Goal: Find specific page/section: Find specific page/section

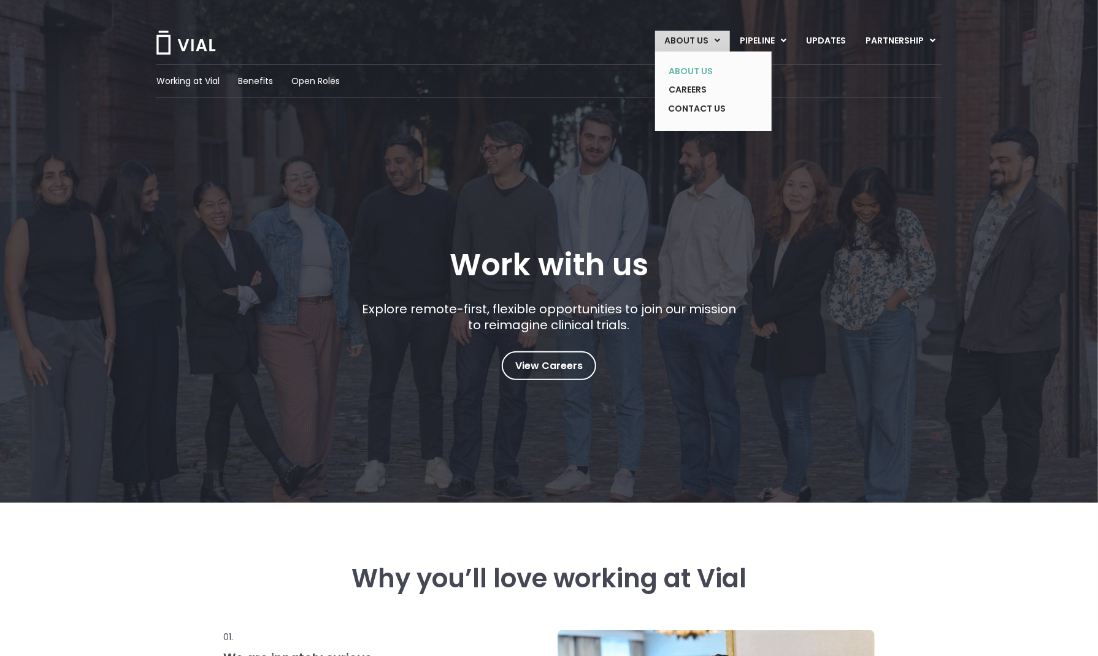
click at [694, 74] on link "ABOUT US" at bounding box center [704, 71] width 90 height 19
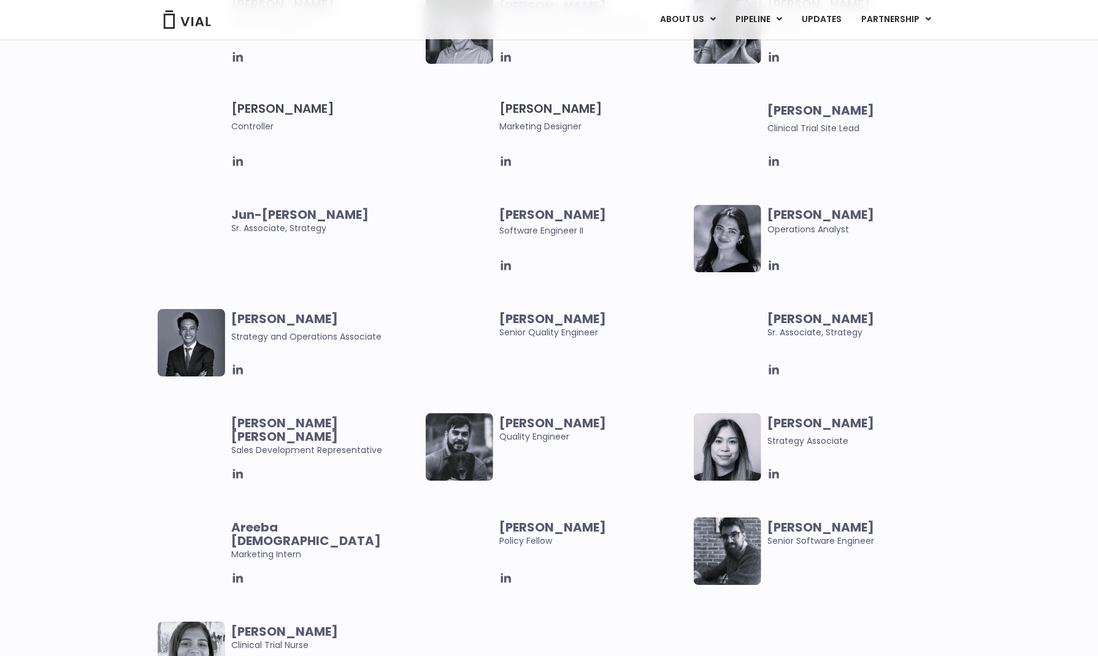
scroll to position [2179, 0]
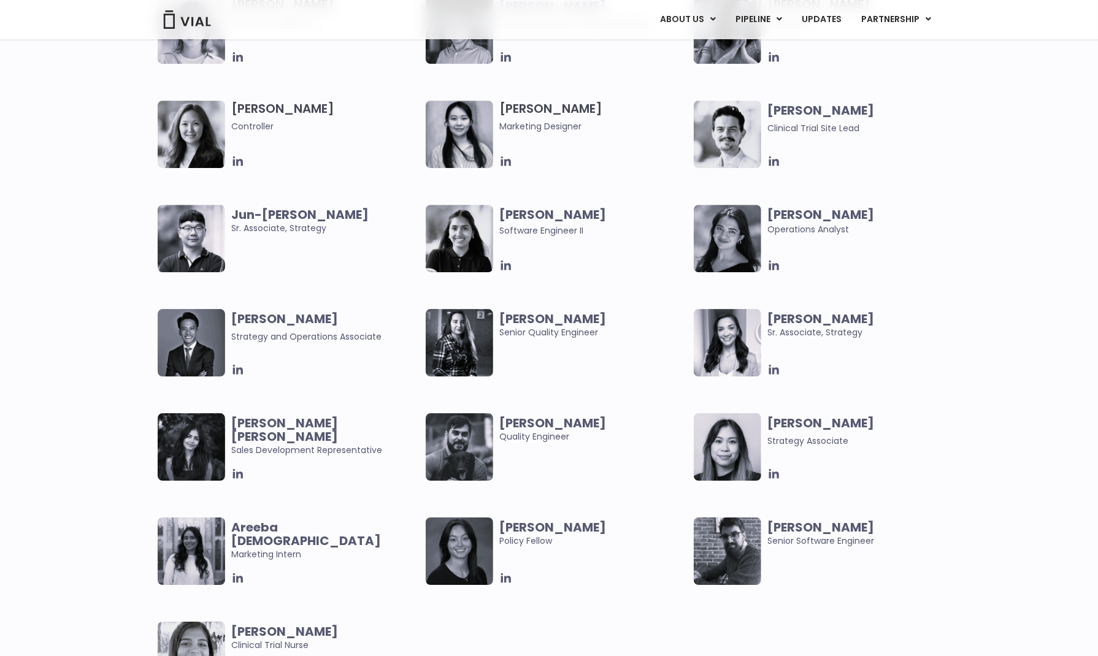
click at [409, 338] on span "Strategy and Operations Associate" at bounding box center [325, 336] width 188 height 15
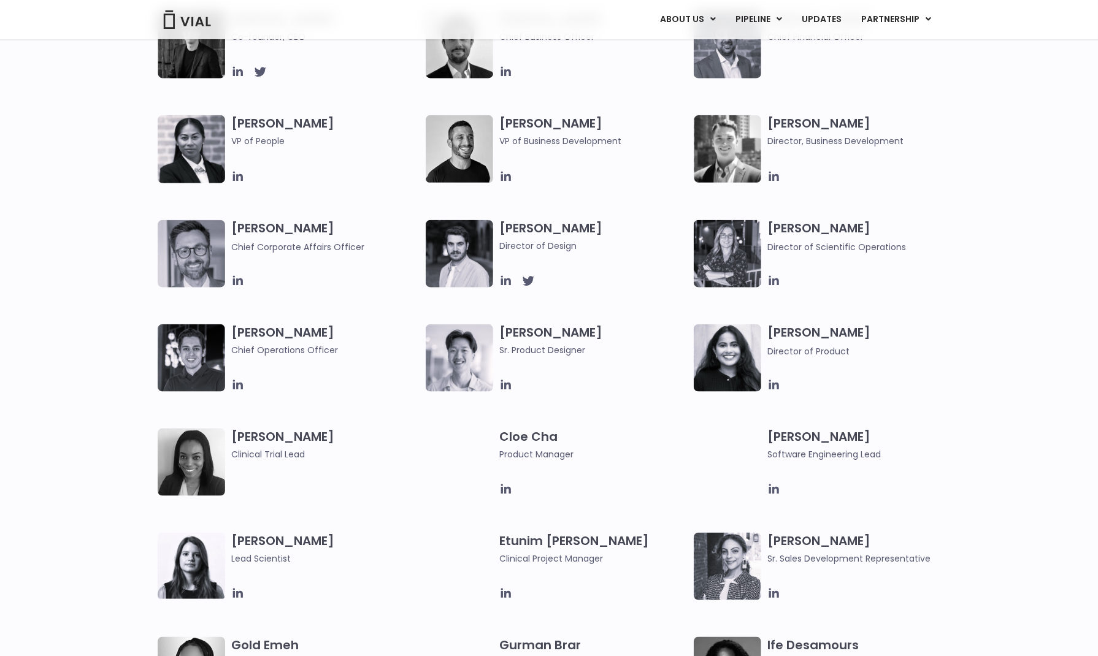
scroll to position [702, 0]
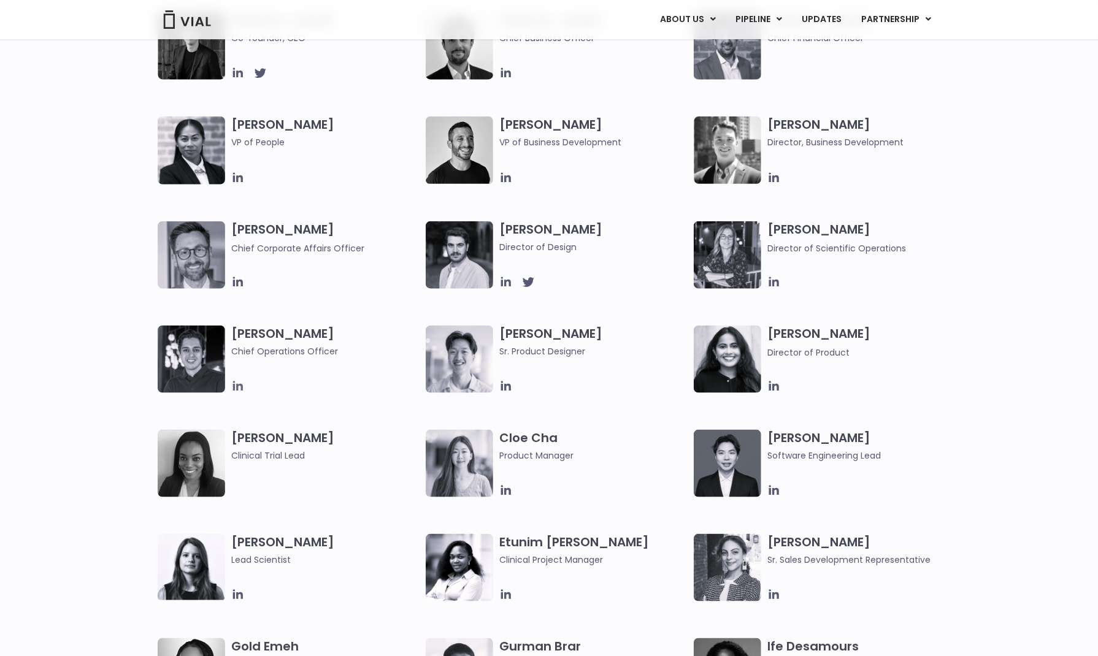
click at [235, 386] on icon at bounding box center [238, 387] width 10 height 10
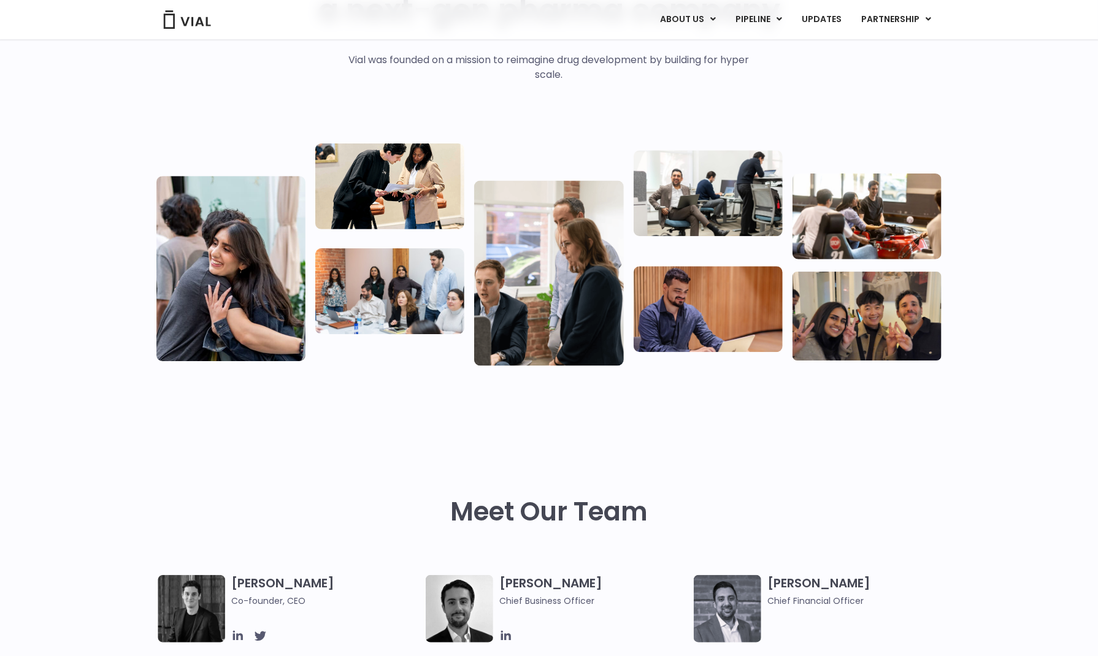
scroll to position [0, 0]
